Goal: Task Accomplishment & Management: Check status

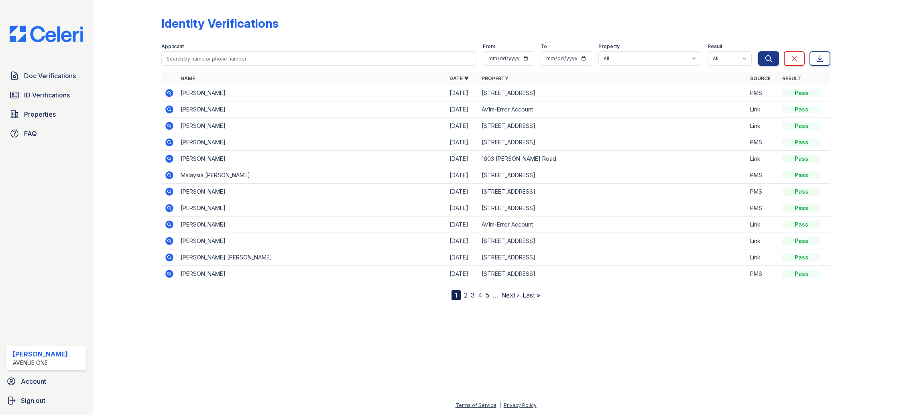
click at [170, 110] on icon at bounding box center [170, 110] width 10 height 10
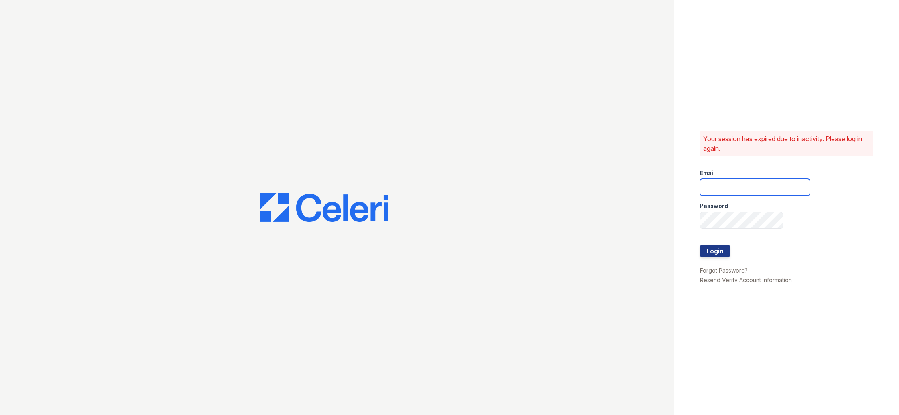
click at [720, 182] on input "email" at bounding box center [755, 187] width 110 height 17
type input "[EMAIL_ADDRESS][DOMAIN_NAME]"
click at [700, 245] on button "Login" at bounding box center [715, 251] width 30 height 13
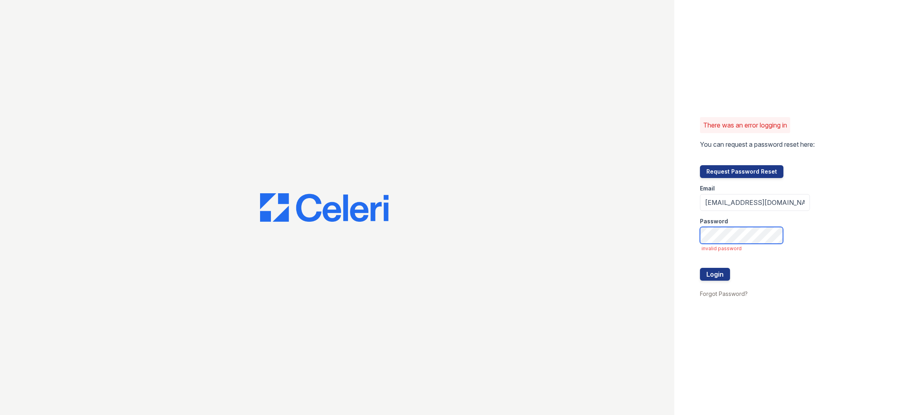
click at [700, 268] on button "Login" at bounding box center [715, 274] width 30 height 13
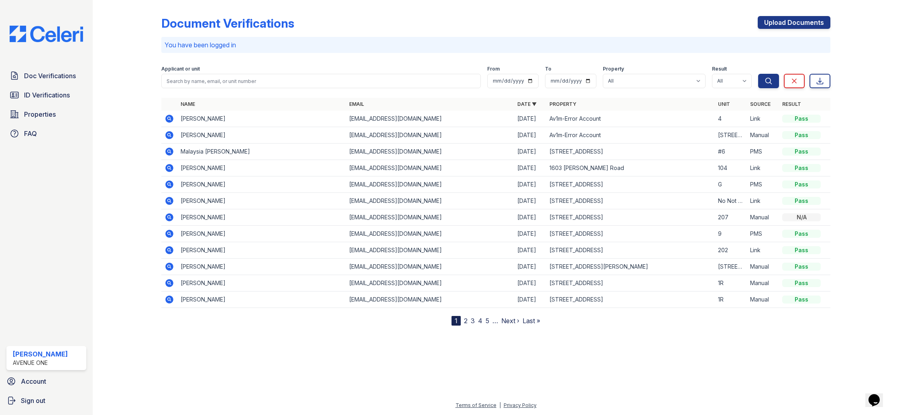
click at [170, 121] on icon at bounding box center [169, 119] width 8 height 8
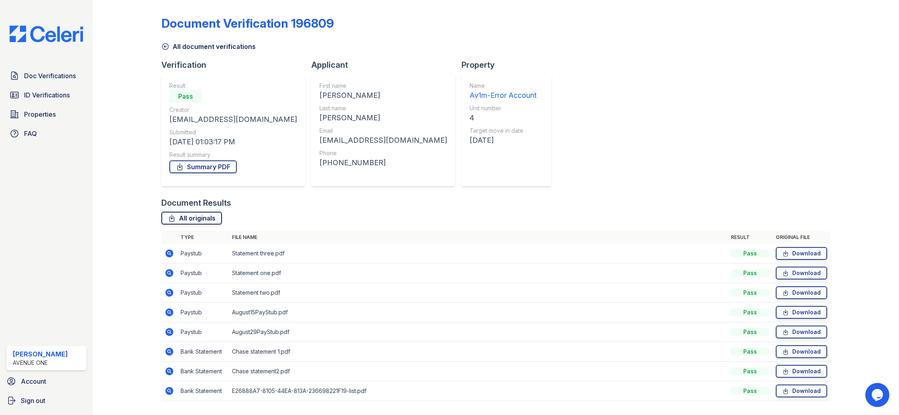
click at [193, 217] on link "All originals" at bounding box center [191, 218] width 61 height 13
click at [210, 170] on link "Summary PDF" at bounding box center [202, 167] width 67 height 13
click at [44, 92] on span "ID Verifications" at bounding box center [47, 95] width 46 height 10
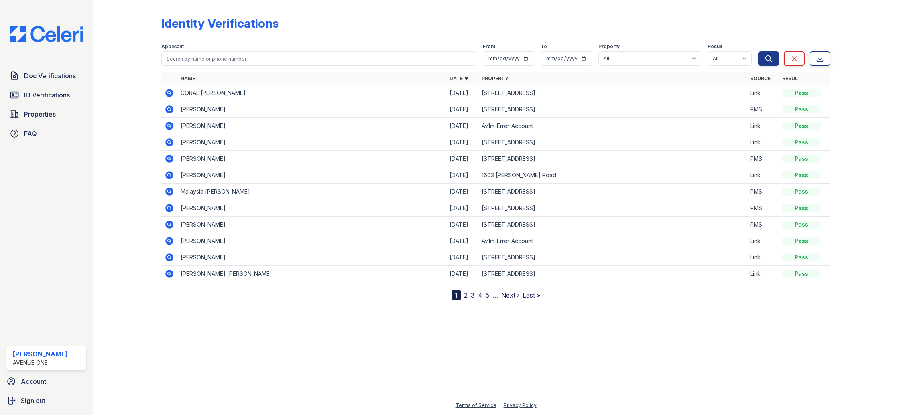
click at [167, 124] on icon at bounding box center [169, 126] width 8 height 8
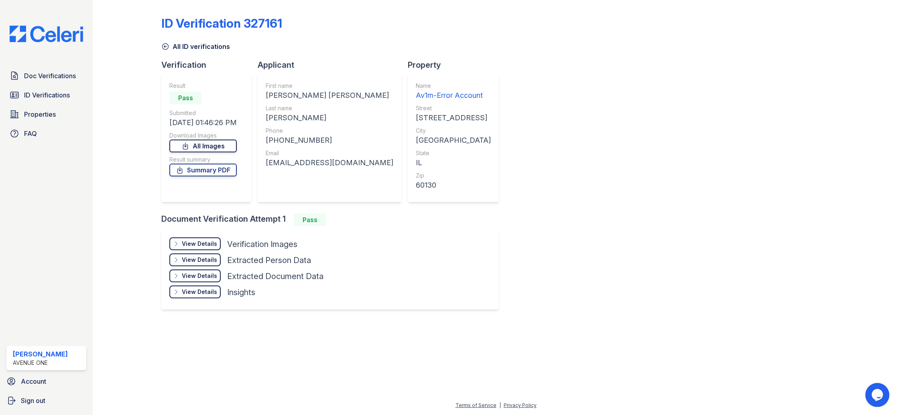
click at [207, 147] on link "All Images" at bounding box center [202, 146] width 67 height 13
click at [211, 173] on link "Summary PDF" at bounding box center [202, 170] width 67 height 13
click at [575, 82] on div "ID Verification 327161 All ID verifications Verification Result Pass Submitted …" at bounding box center [495, 162] width 669 height 318
